Goal: Task Accomplishment & Management: Manage account settings

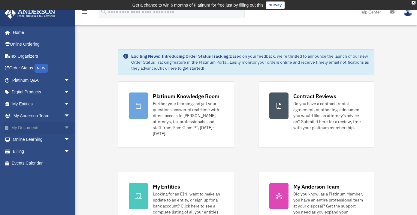
click at [56, 126] on link "My Documents arrow_drop_down" at bounding box center [41, 128] width 75 height 12
click at [64, 103] on span "arrow_drop_down" at bounding box center [70, 104] width 12 height 12
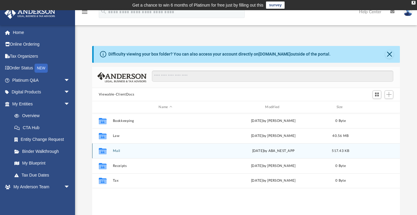
scroll to position [132, 304]
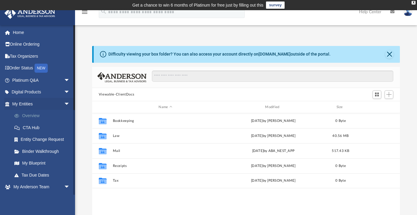
click at [34, 117] on link "Overview" at bounding box center [43, 116] width 71 height 12
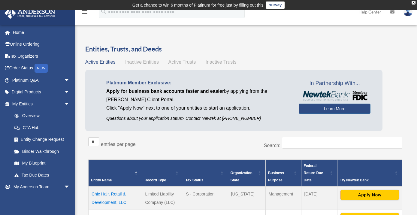
click at [411, 14] on img at bounding box center [407, 12] width 9 height 9
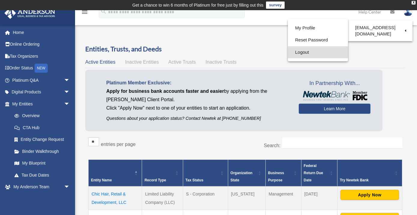
click at [288, 54] on link "Logout" at bounding box center [318, 52] width 60 height 12
